Goal: Task Accomplishment & Management: Complete application form

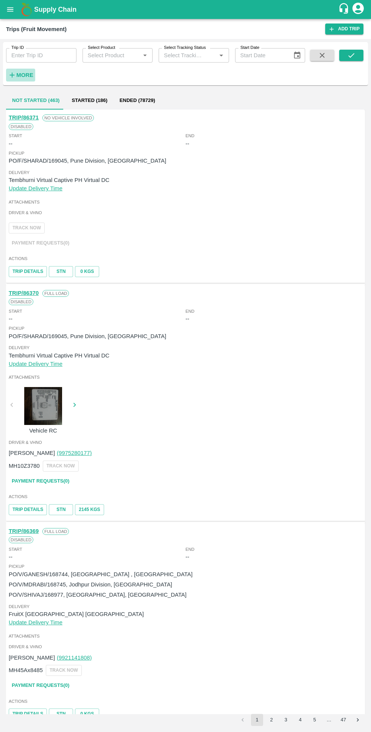
click at [28, 76] on strong "More" at bounding box center [24, 75] width 17 height 6
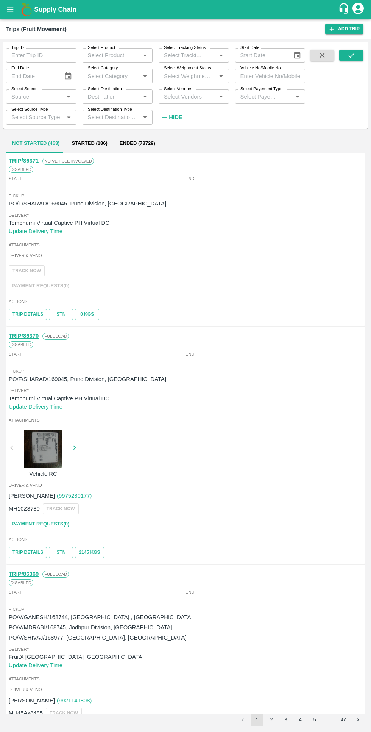
click at [38, 56] on input "Trip ID" at bounding box center [41, 55] width 71 height 14
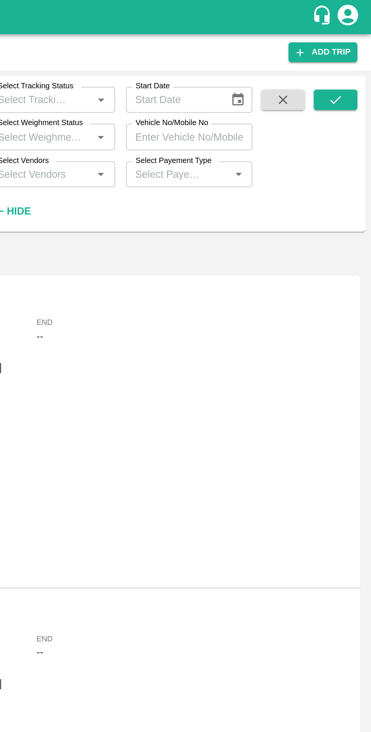
type input "85890"
click at [351, 58] on icon "submit" at bounding box center [352, 55] width 8 height 8
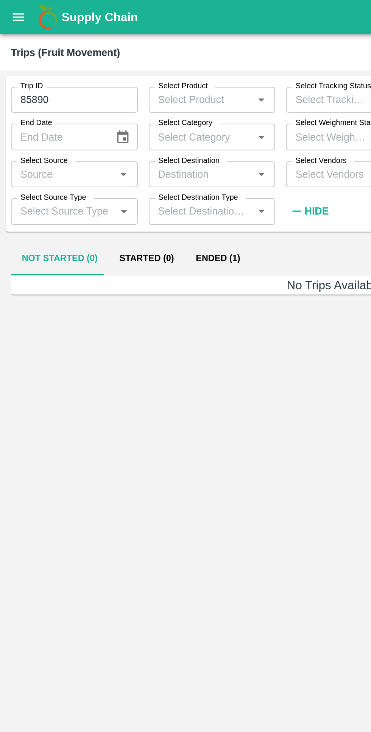
click at [114, 145] on button "Ended (1)" at bounding box center [121, 144] width 37 height 18
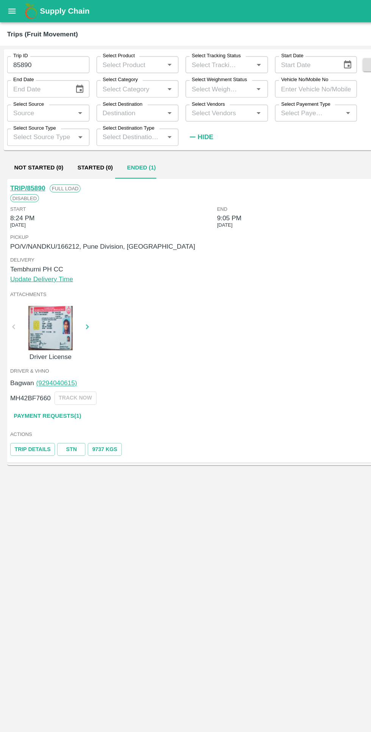
click at [35, 356] on link "Payment Requests( 1 )" at bounding box center [41, 355] width 64 height 13
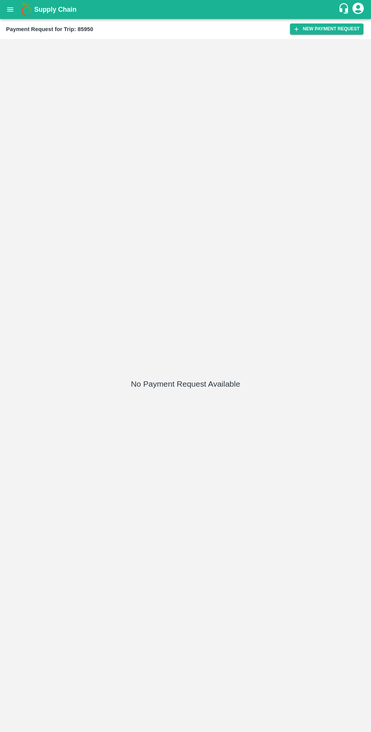
click at [320, 29] on button "New Payment Request" at bounding box center [327, 29] width 74 height 11
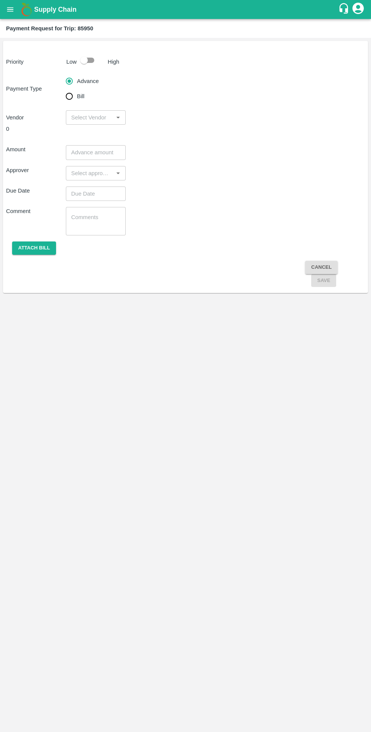
click at [91, 62] on input "checkbox" at bounding box center [84, 60] width 43 height 14
checkbox input "true"
click at [73, 97] on input "Bill" at bounding box center [69, 96] width 15 height 15
radio input "true"
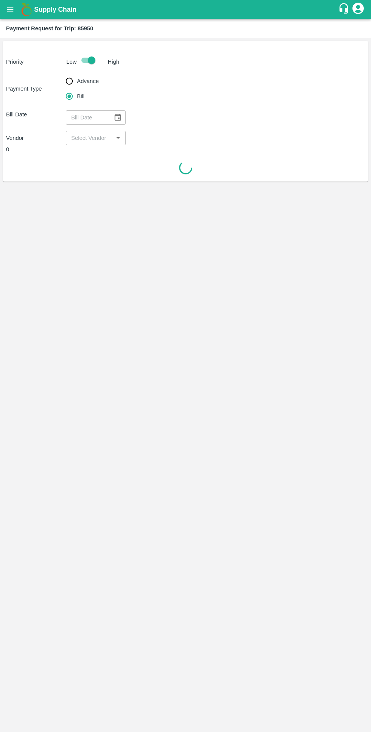
click at [118, 117] on icon "Choose date" at bounding box center [118, 117] width 8 height 8
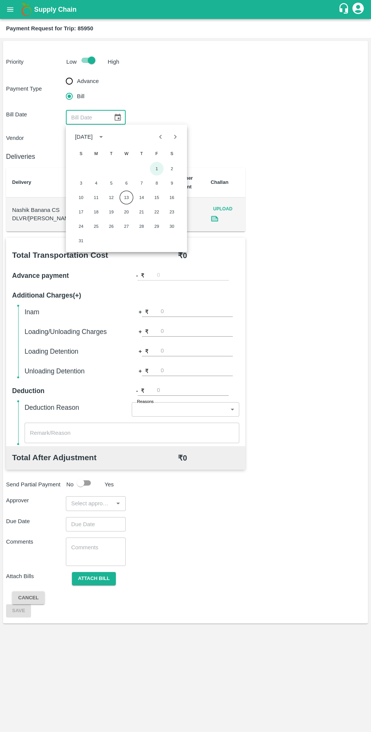
click at [157, 169] on button "1" at bounding box center [157, 169] width 14 height 14
type input "[DATE]"
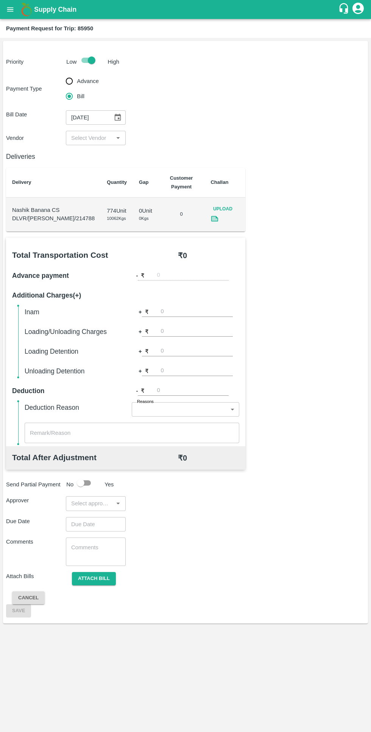
click at [97, 140] on input "input" at bounding box center [89, 138] width 43 height 10
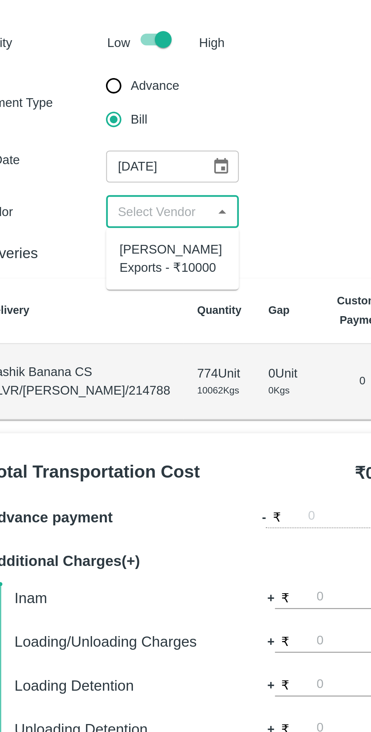
click at [94, 161] on div "[PERSON_NAME] Exports - ₹10000" at bounding box center [96, 158] width 48 height 17
type input "[PERSON_NAME] Exports - ₹10000"
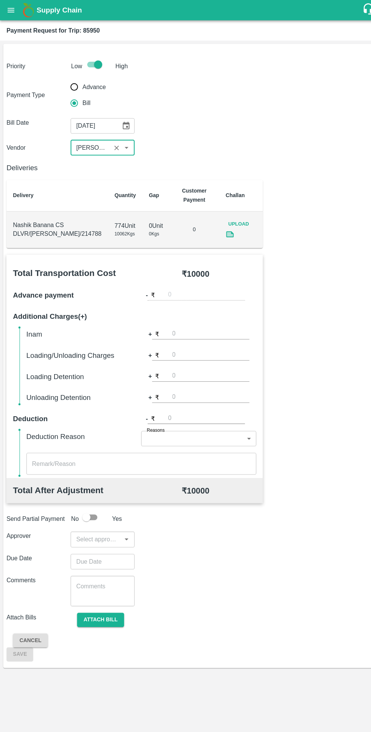
click at [10, 9] on icon "open drawer" at bounding box center [10, 9] width 6 height 4
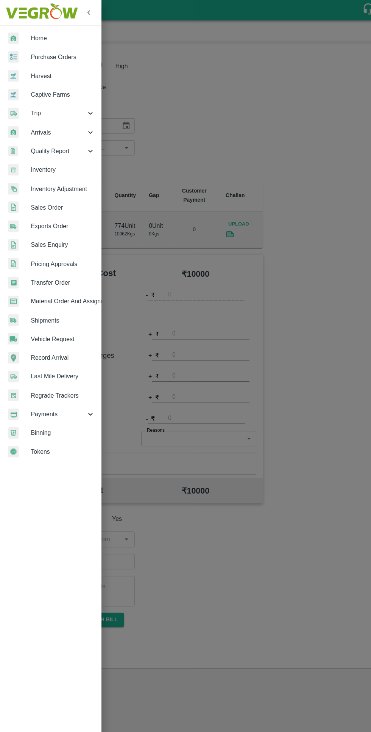
click at [66, 110] on span "Trip" at bounding box center [55, 106] width 52 height 8
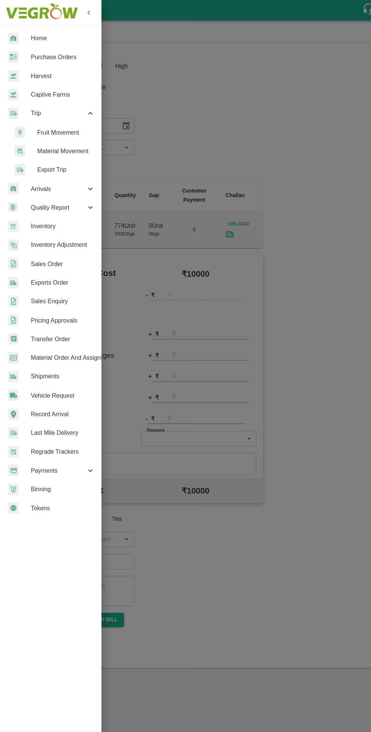
click at [63, 106] on span "Trip" at bounding box center [55, 106] width 52 height 8
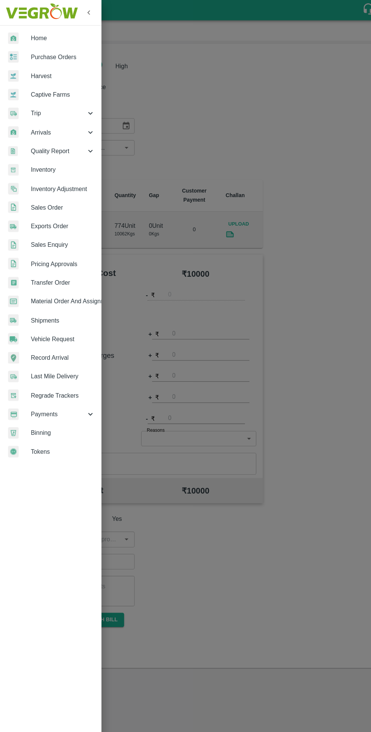
click at [61, 102] on span "Trip" at bounding box center [55, 106] width 52 height 8
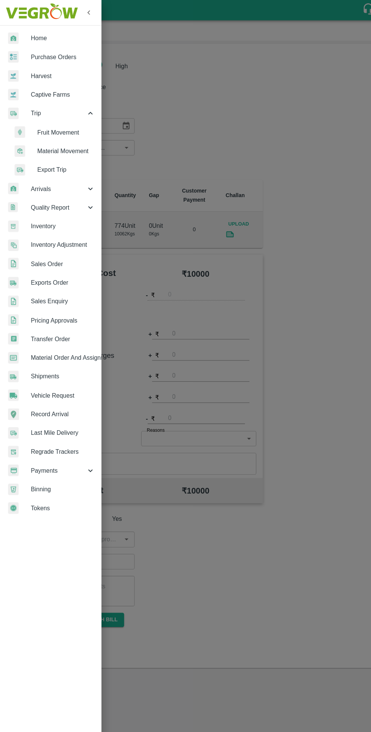
click at [69, 121] on span "Fruit Movement" at bounding box center [62, 123] width 54 height 8
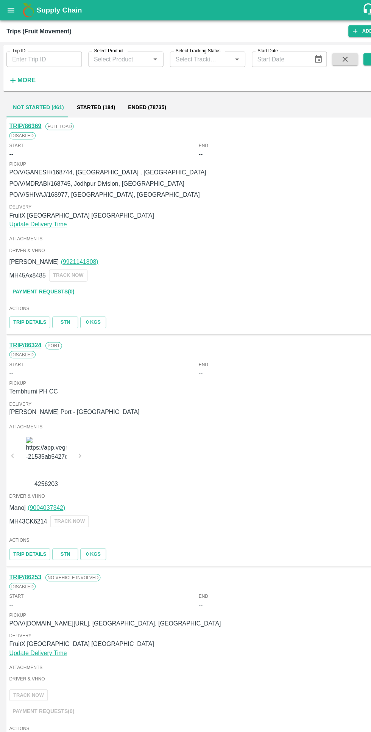
click at [34, 55] on input "Trip ID" at bounding box center [41, 55] width 71 height 14
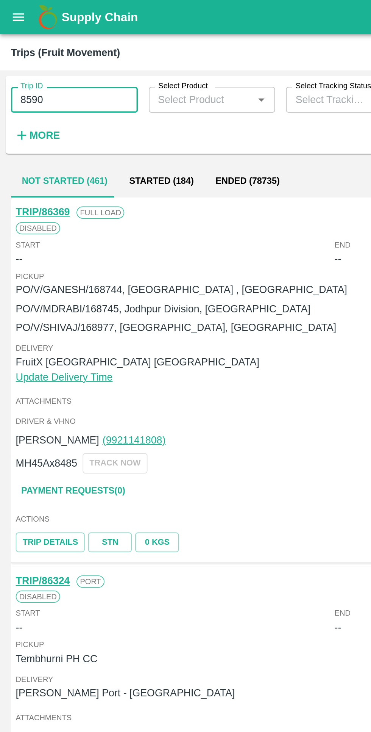
type input "8590"
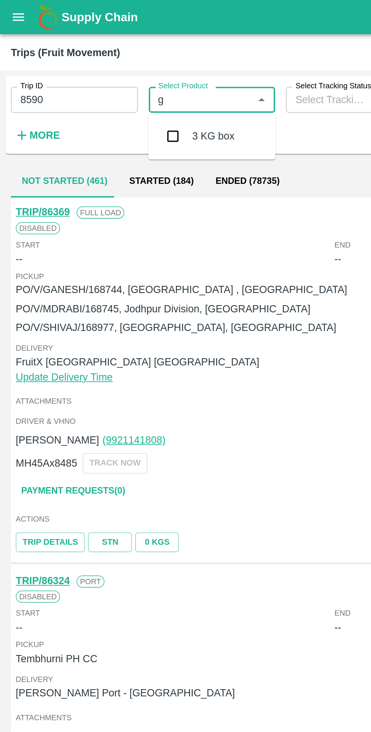
type input "g"
click at [33, 56] on input "8590" at bounding box center [41, 55] width 71 height 14
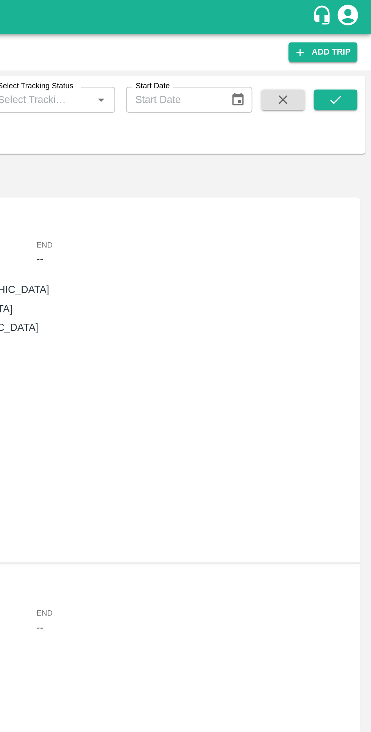
type input "85950"
click at [346, 58] on button "submit" at bounding box center [352, 55] width 24 height 11
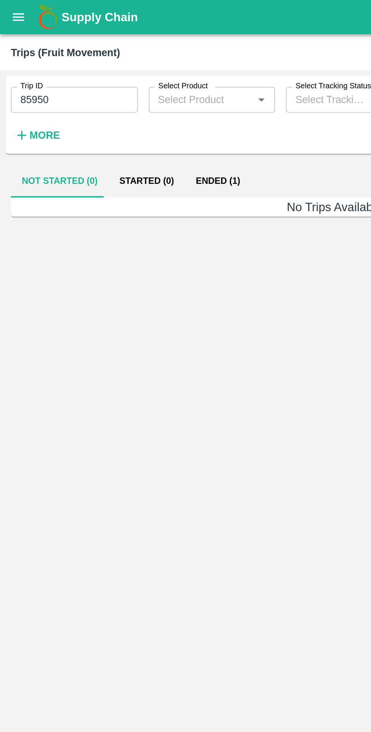
click at [126, 101] on button "Ended (1)" at bounding box center [121, 100] width 37 height 18
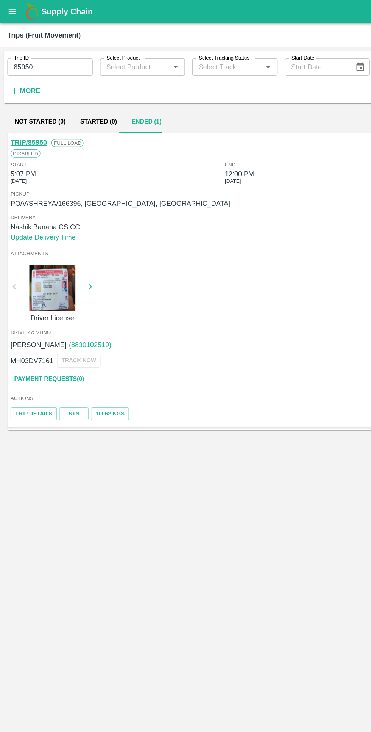
click at [14, 118] on link "TRIP/85950" at bounding box center [24, 117] width 30 height 6
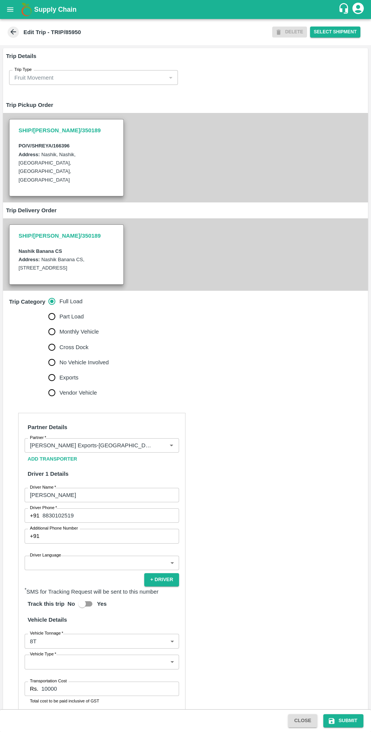
click at [63, 440] on input "Partner   *" at bounding box center [91, 445] width 128 height 10
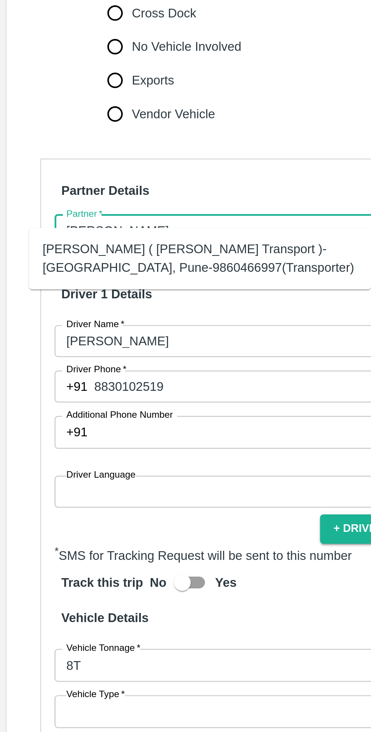
click at [31, 456] on div "Nitin Rasal ( Bhairavnath Transport )-Deulgaon, Pune-9860466997(Transporter)" at bounding box center [90, 458] width 142 height 17
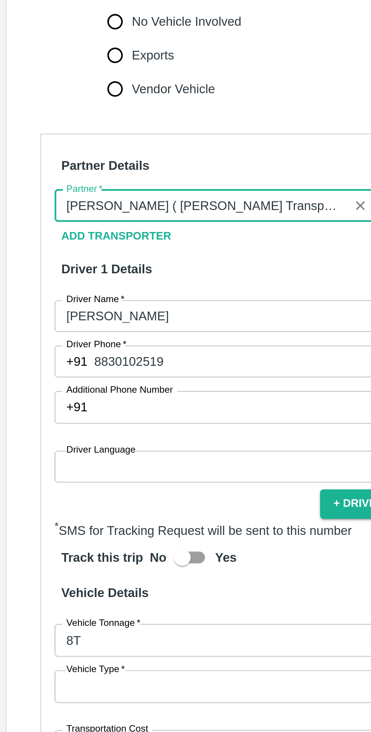
scroll to position [76, 0]
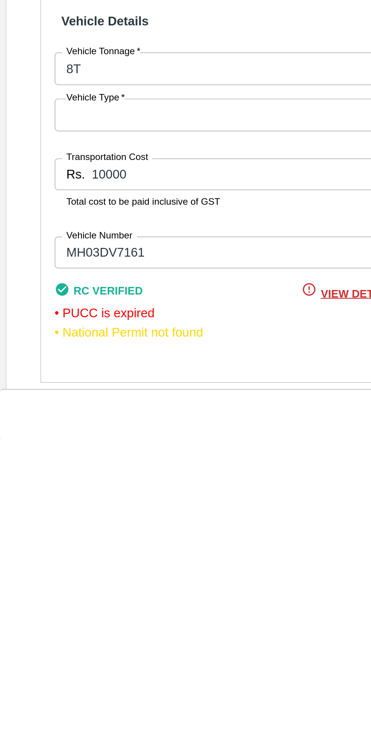
type input "Nitin Rasal ( Bhairavnath Transport )-Deulgaon, Pune-9860466997(Transporter)"
click at [44, 558] on body "Supply Chain Edit Trip - TRIP/85950 DELETE Select Shipment Trip Details Trip Ty…" at bounding box center [185, 366] width 371 height 732
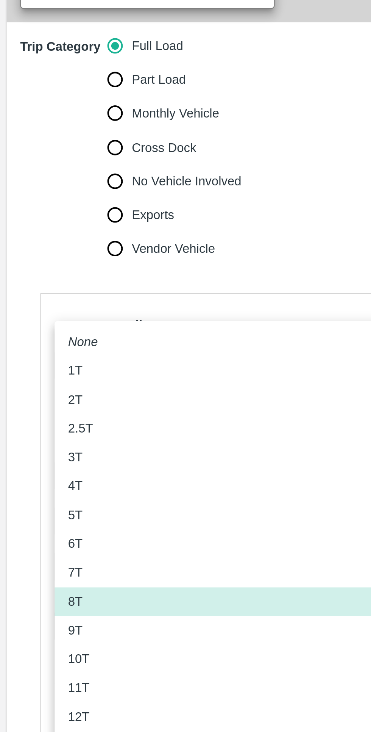
click at [57, 514] on div "11T" at bounding box center [102, 514] width 142 height 8
type input "11000"
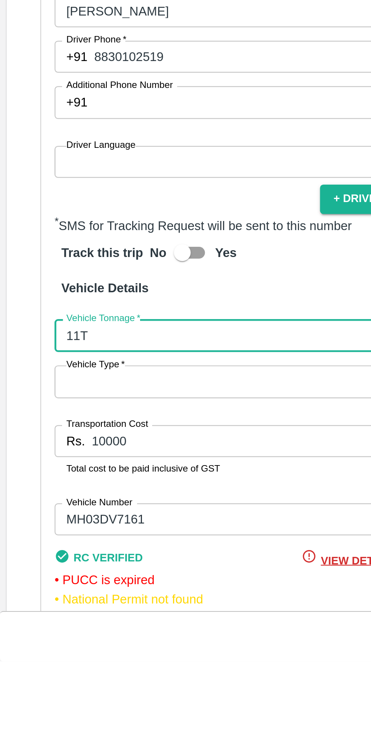
scroll to position [56, 0]
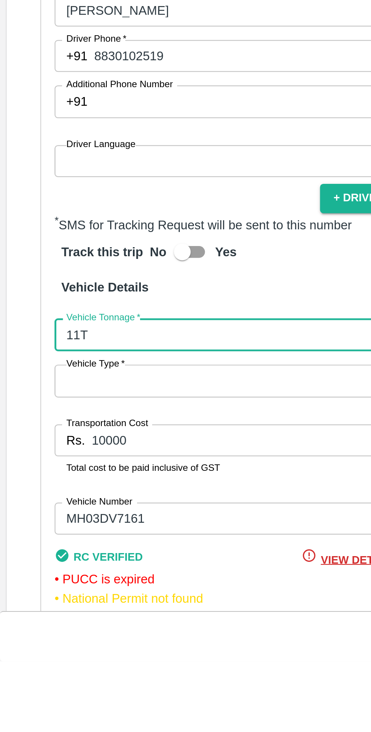
click at [61, 626] on input "10000" at bounding box center [110, 632] width 138 height 14
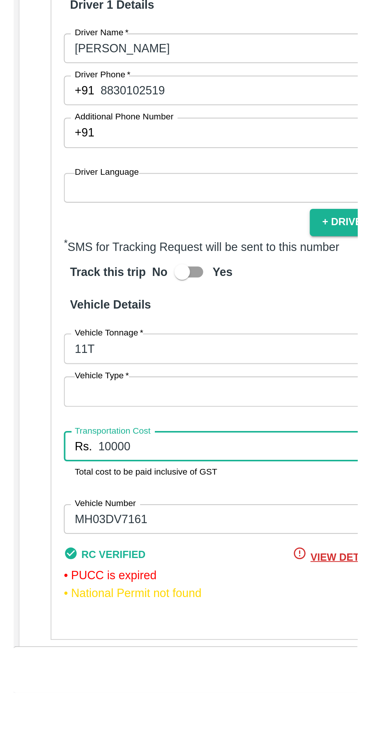
scroll to position [0, 0]
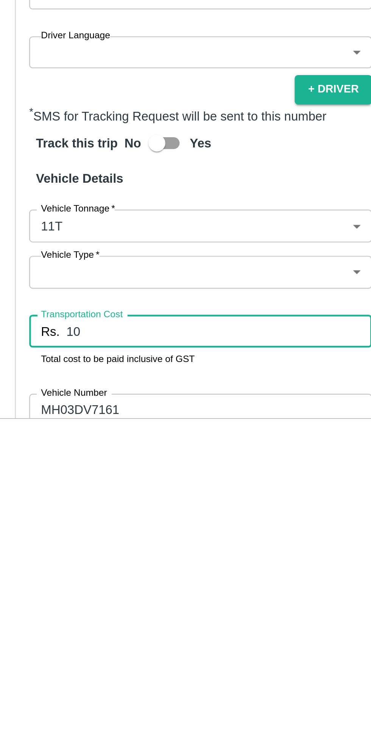
type input "1"
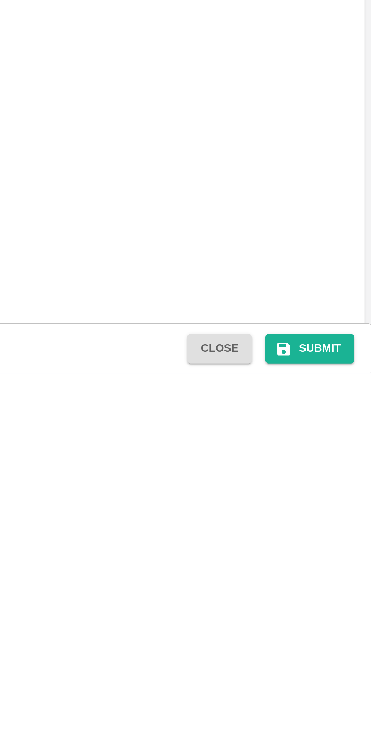
type input "24200"
click at [338, 717] on button "Submit" at bounding box center [344, 720] width 40 height 13
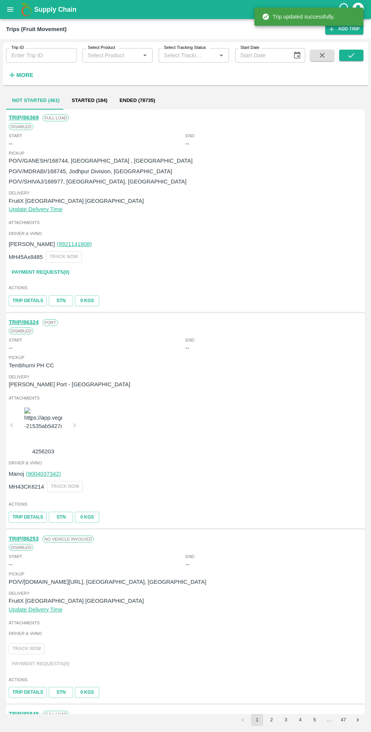
click at [81, 100] on button "Started (184)" at bounding box center [90, 100] width 48 height 18
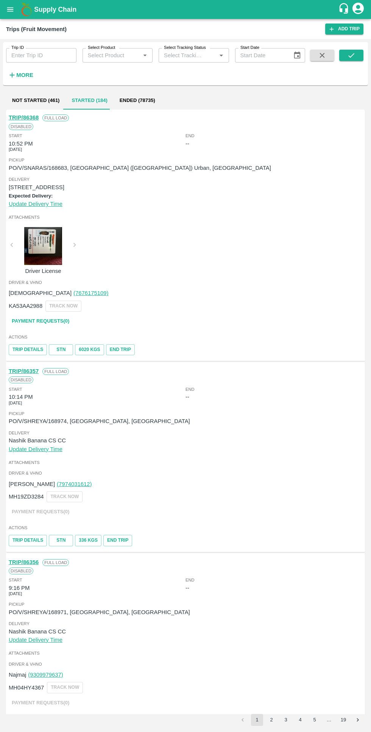
click at [38, 318] on link "Payment Requests( 0 )" at bounding box center [41, 321] width 64 height 13
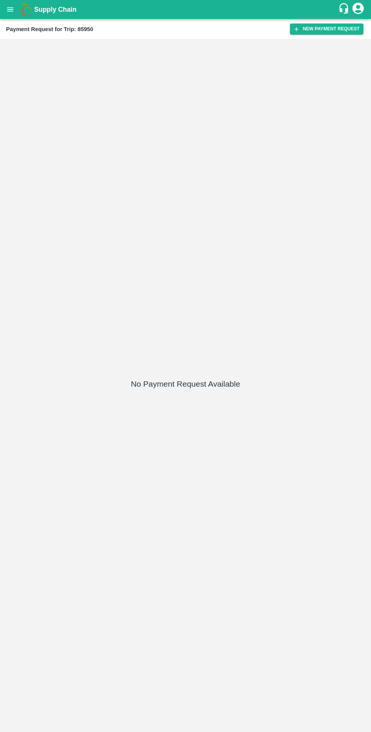
click at [320, 32] on button "New Payment Request" at bounding box center [327, 29] width 74 height 11
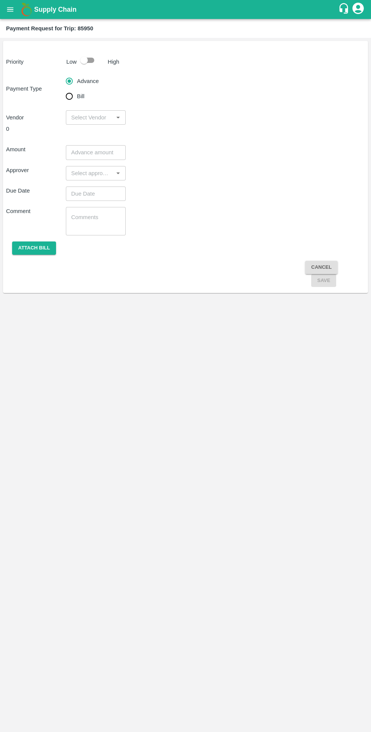
click at [93, 67] on input "checkbox" at bounding box center [84, 60] width 43 height 14
checkbox input "true"
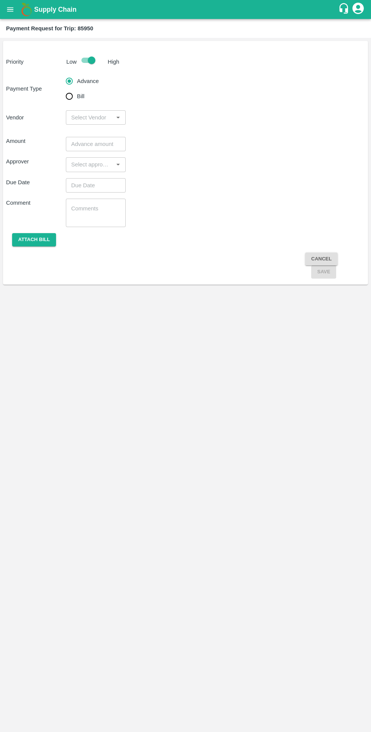
click at [72, 96] on input "Bill" at bounding box center [69, 96] width 15 height 15
radio input "true"
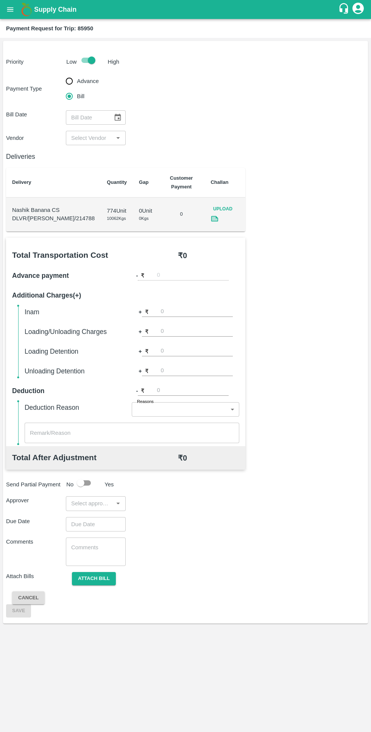
click at [117, 117] on icon "Choose date" at bounding box center [118, 117] width 8 height 8
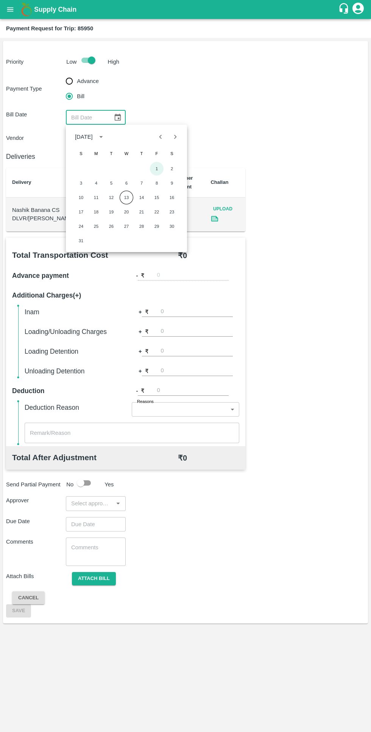
click at [157, 168] on button "1" at bounding box center [157, 169] width 14 height 14
type input "[DATE]"
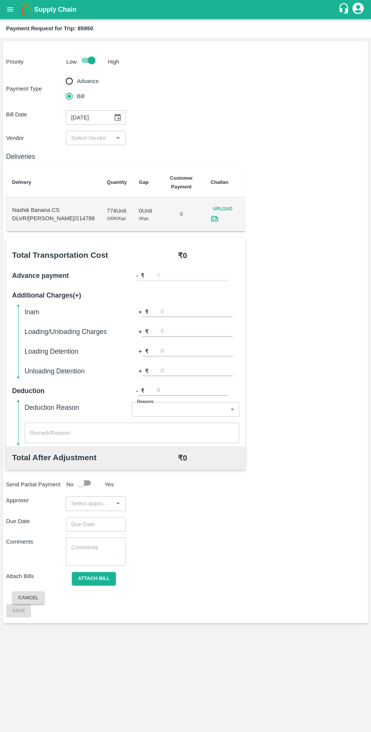
click at [152, 163] on div "Deliveries Delivery Quantity Gap Customer Payment Challan Nashik Banana CS DLVR…" at bounding box center [126, 188] width 240 height 86
click at [89, 136] on input "input" at bounding box center [89, 138] width 43 height 10
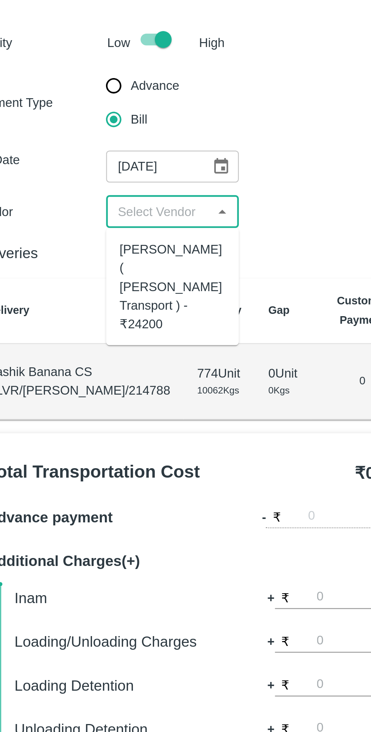
click at [97, 171] on div "Nitin Rasal ( Bhairavnath Transport ) - ₹24200" at bounding box center [96, 171] width 48 height 42
type input "Nitin Rasal ( Bhairavnath Transport ) - ₹24200"
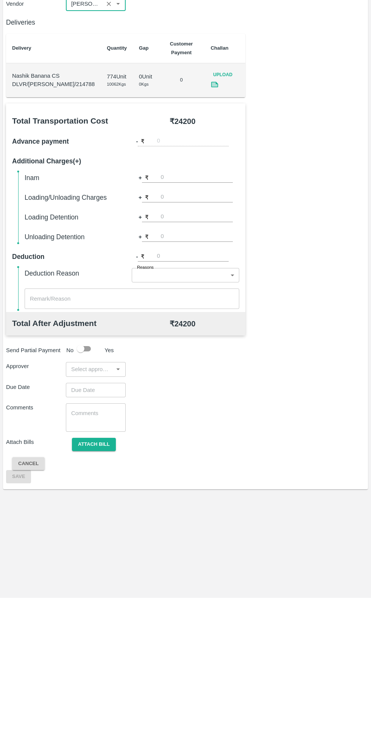
click at [172, 346] on input "number" at bounding box center [197, 351] width 72 height 10
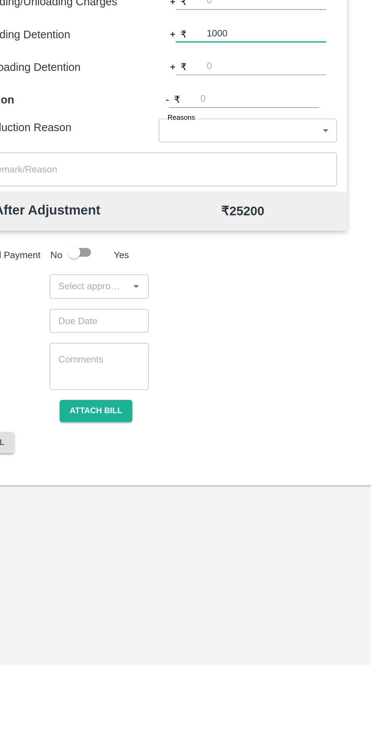
type input "1000"
click at [83, 498] on input "input" at bounding box center [89, 503] width 43 height 10
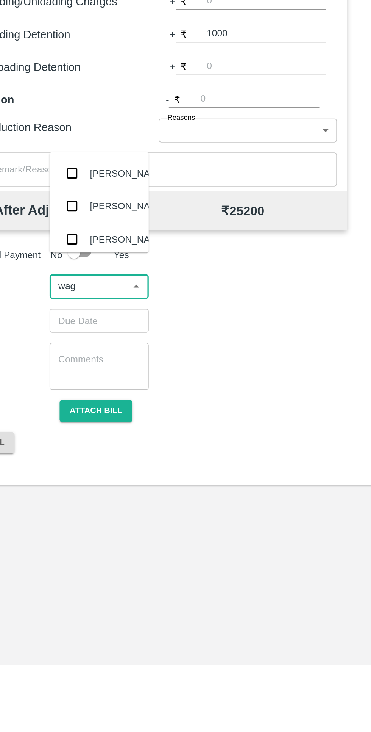
type input "wagh"
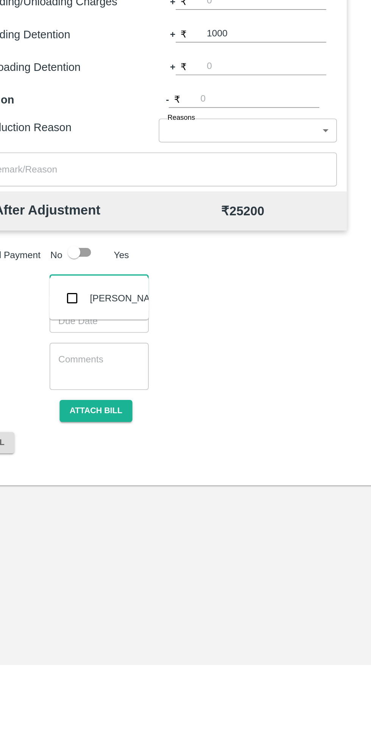
click at [75, 504] on input "checkbox" at bounding box center [79, 510] width 15 height 15
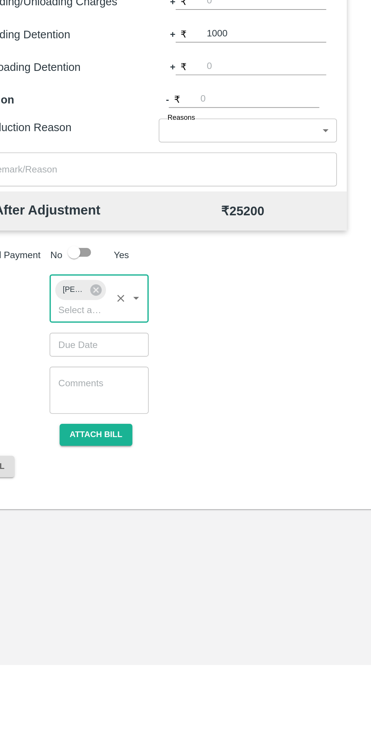
click at [78, 531] on input "Choose date" at bounding box center [93, 538] width 55 height 14
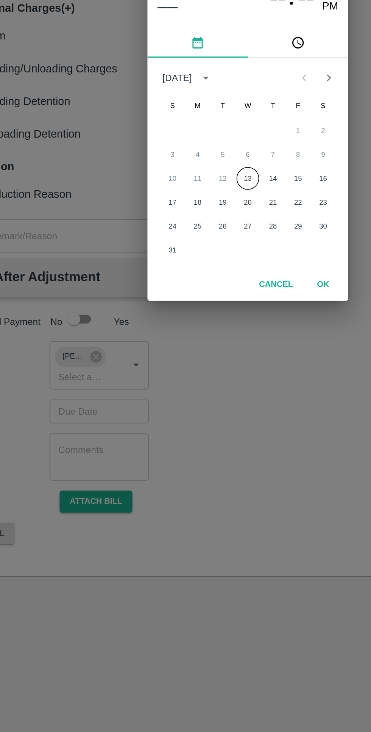
click at [190, 391] on div "10 11 12 13 14 15 16" at bounding box center [185, 398] width 121 height 14
click at [186, 398] on button "13" at bounding box center [186, 398] width 14 height 14
type input "13/08/2025 12:00 AM"
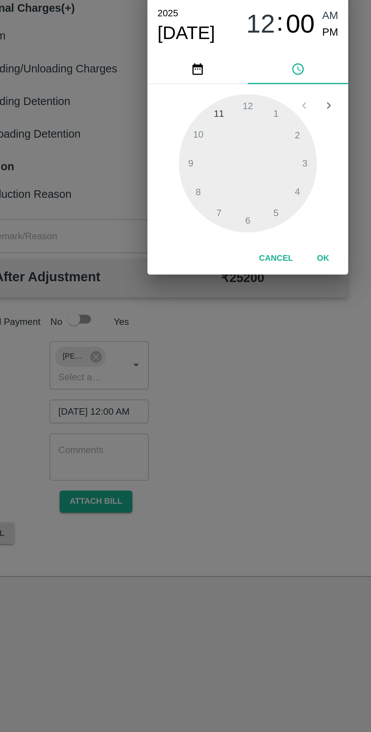
click at [227, 452] on button "OK" at bounding box center [231, 446] width 24 height 13
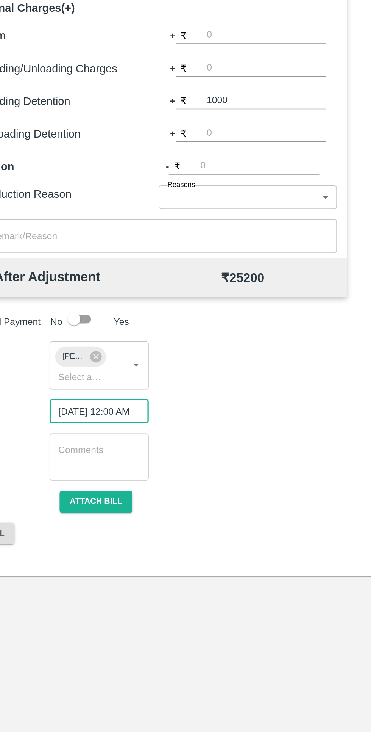
scroll to position [0, 6]
click at [100, 606] on div "Cancel Save" at bounding box center [185, 619] width 359 height 27
click at [102, 586] on button "Attach bill" at bounding box center [94, 592] width 44 height 13
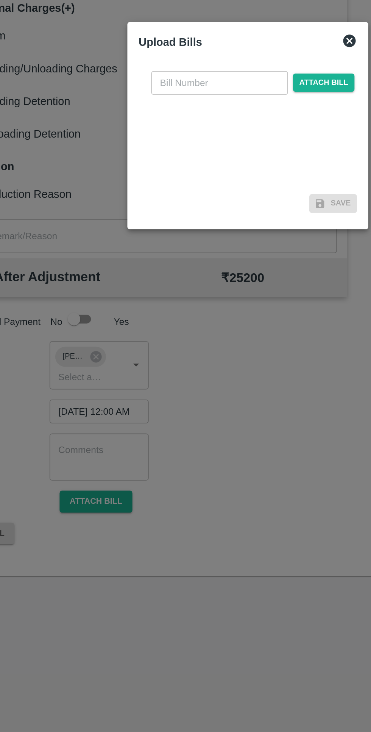
click at [152, 342] on input "text" at bounding box center [168, 340] width 83 height 14
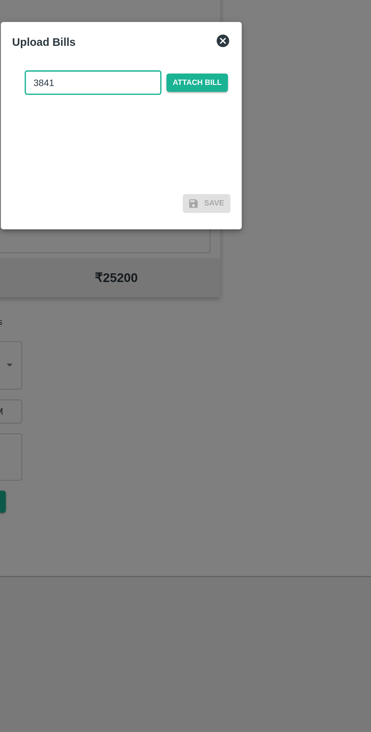
type input "3841"
click at [241, 340] on span "Attach bill" at bounding box center [231, 340] width 37 height 11
click at [0, 0] on input "Attach bill" at bounding box center [0, 0] width 0 height 0
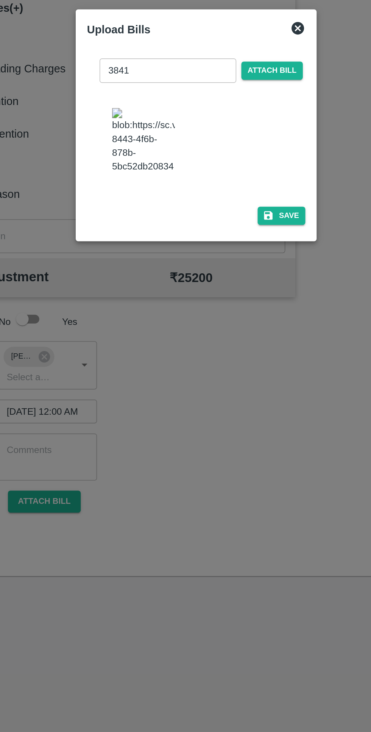
click at [232, 418] on icon "button" at bounding box center [229, 420] width 5 height 5
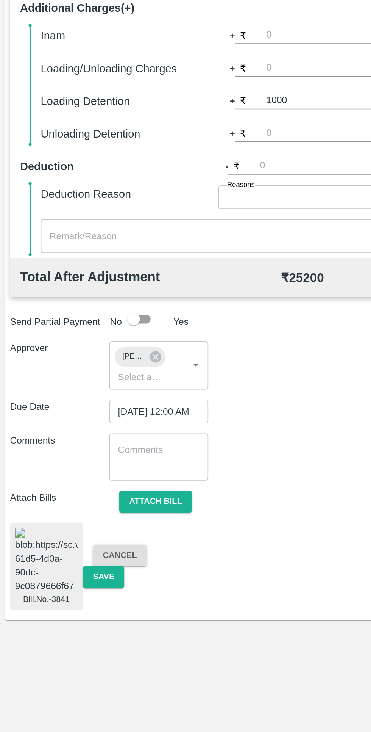
click at [163, 346] on input "1000" at bounding box center [197, 351] width 72 height 10
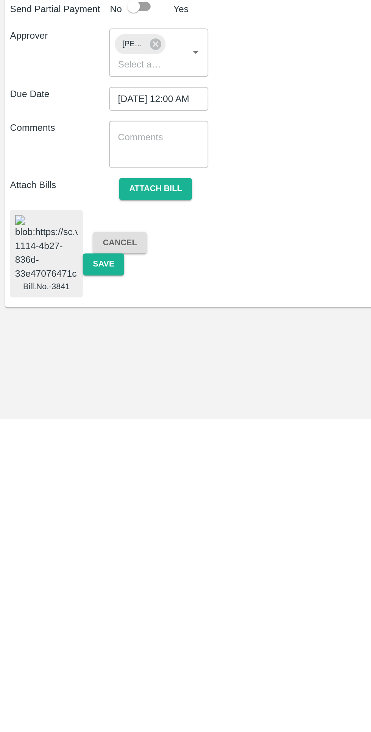
type input "2000"
click at [58, 632] on button "Save" at bounding box center [62, 638] width 25 height 13
